Goal: Check status: Check status

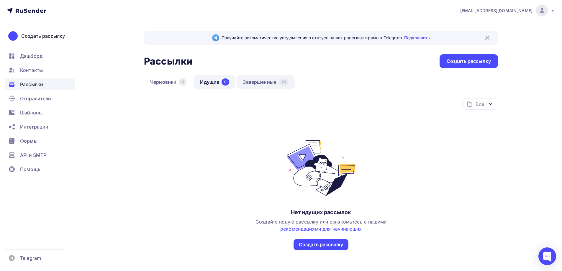
click at [261, 88] on link "Завершенные 28" at bounding box center [266, 82] width 58 height 14
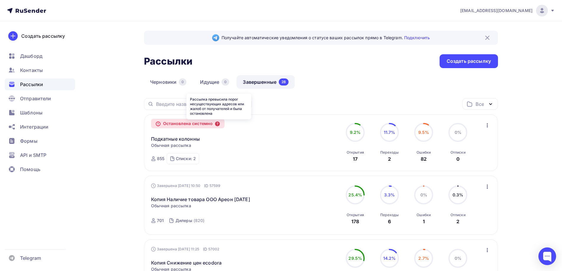
click at [218, 124] on icon at bounding box center [217, 124] width 5 height 5
drag, startPoint x: 290, startPoint y: 130, endPoint x: 354, endPoint y: 128, distance: 63.8
click at [295, 130] on div "Остановлена системно Подкатные колонны Копировать в новую Обычная рассылка Заве…" at bounding box center [321, 143] width 340 height 43
click at [490, 126] on icon "button" at bounding box center [487, 125] width 7 height 7
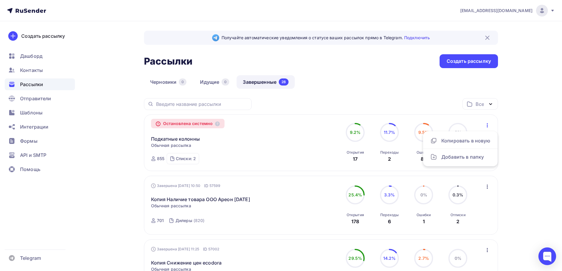
click at [254, 145] on div "Остановлена системно Подкатные колонны Копировать в новую Обычная рассылка Заве…" at bounding box center [218, 143] width 135 height 43
click at [184, 141] on link "Подкатные колонны" at bounding box center [175, 138] width 49 height 7
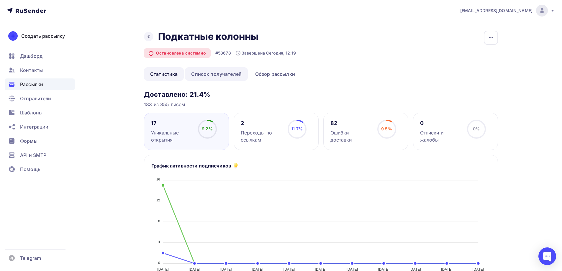
click at [220, 76] on link "Список получателей" at bounding box center [216, 74] width 63 height 14
